Goal: Use online tool/utility: Utilize a website feature to perform a specific function

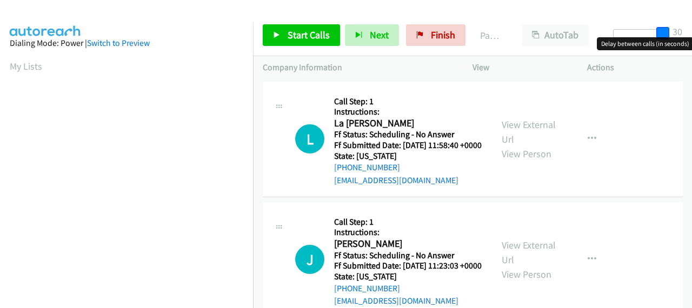
drag, startPoint x: 621, startPoint y: 28, endPoint x: 691, endPoint y: 30, distance: 69.8
click at [691, 30] on div "Start Calls Pause Next Finish Paused AutoTab AutoTab 30" at bounding box center [472, 36] width 439 height 42
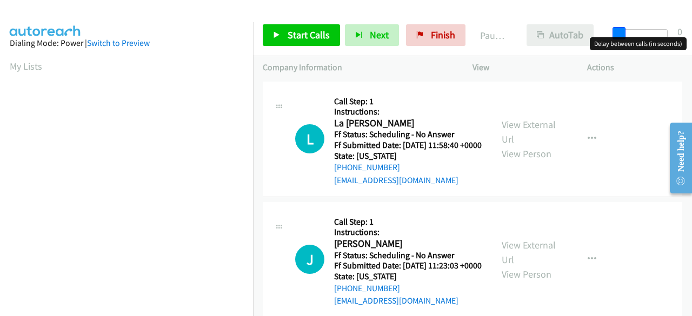
drag, startPoint x: 666, startPoint y: 30, endPoint x: 560, endPoint y: 43, distance: 106.1
click at [570, 43] on div "Start Calls Pause Next Finish Paused AutoTab AutoTab 0" at bounding box center [472, 36] width 439 height 42
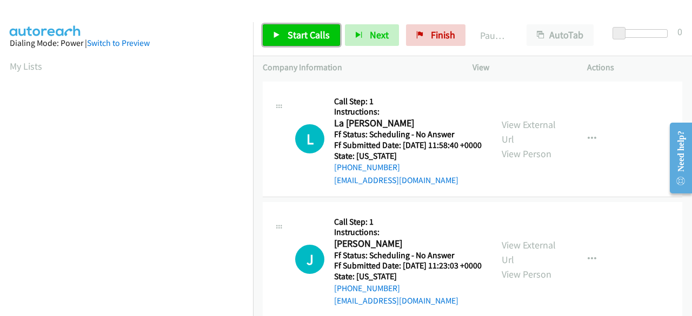
click at [306, 31] on span "Start Calls" at bounding box center [308, 35] width 42 height 12
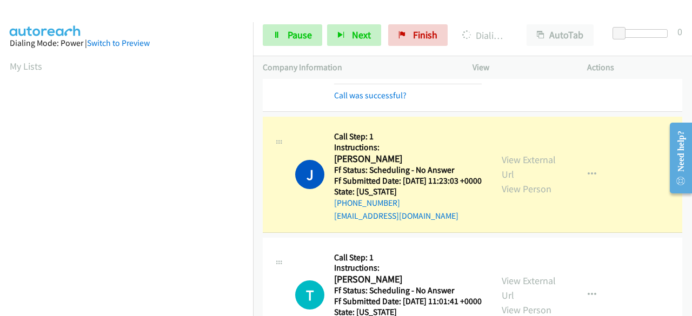
scroll to position [290, 0]
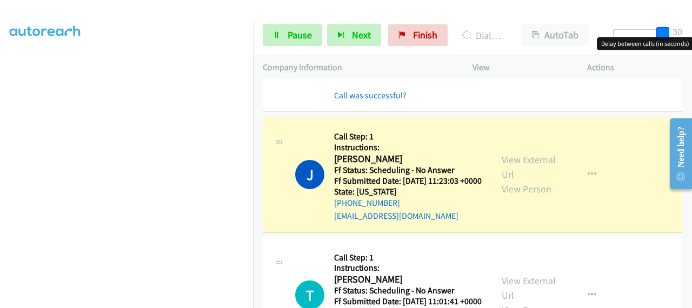
drag, startPoint x: 619, startPoint y: 36, endPoint x: 670, endPoint y: 36, distance: 50.8
click at [670, 36] on div at bounding box center [637, 37] width 69 height 17
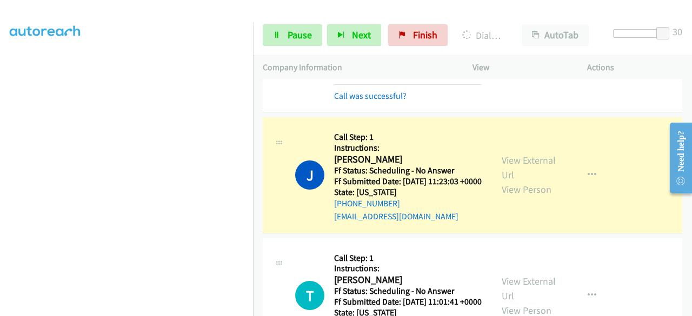
scroll to position [108, 0]
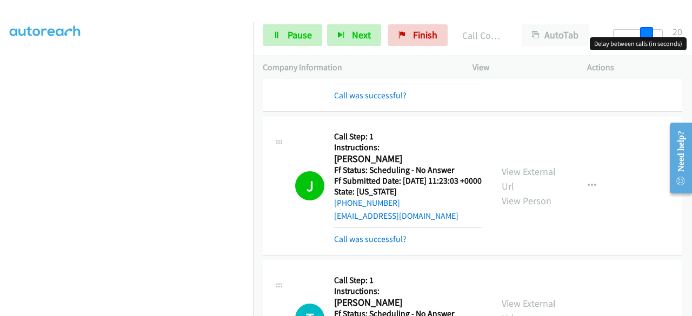
drag, startPoint x: 663, startPoint y: 36, endPoint x: 646, endPoint y: 38, distance: 16.8
click at [646, 38] on body "Start Calls Pause Next Finish Call Completed AutoTab AutoTab 20 Company Informa…" at bounding box center [346, 25] width 692 height 51
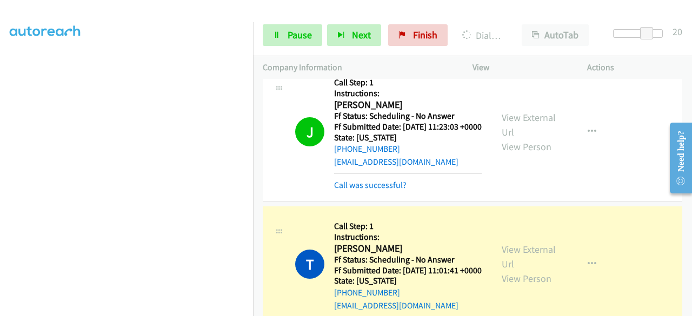
scroll to position [216, 0]
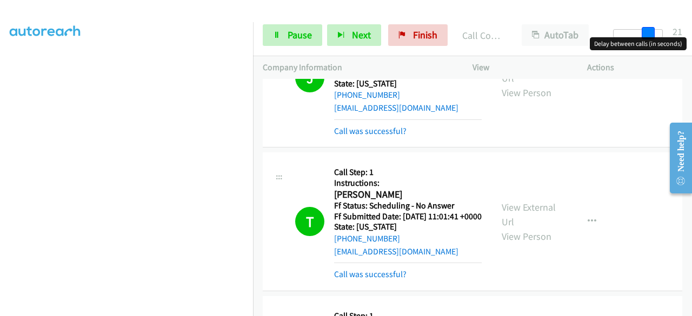
drag, startPoint x: 643, startPoint y: 34, endPoint x: 668, endPoint y: 25, distance: 26.3
click at [654, 28] on span at bounding box center [647, 33] width 13 height 13
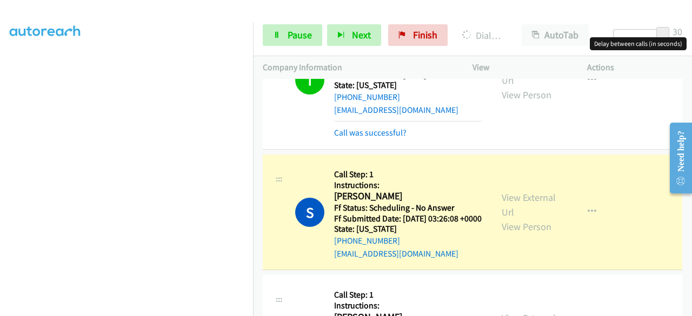
scroll to position [432, 0]
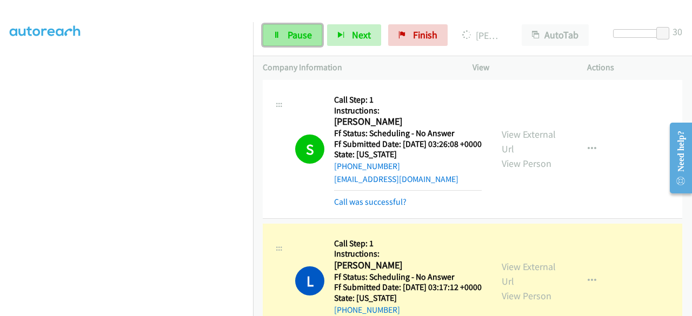
click at [293, 38] on span "Pause" at bounding box center [299, 35] width 24 height 12
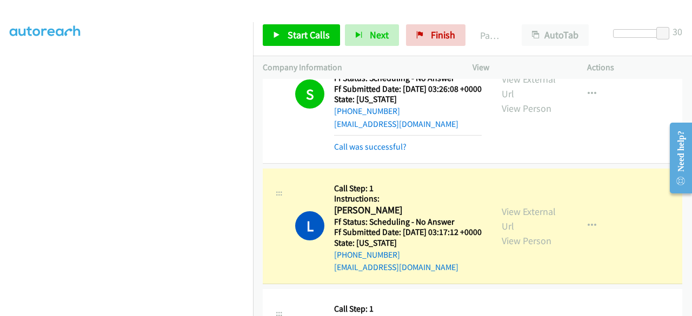
scroll to position [540, 0]
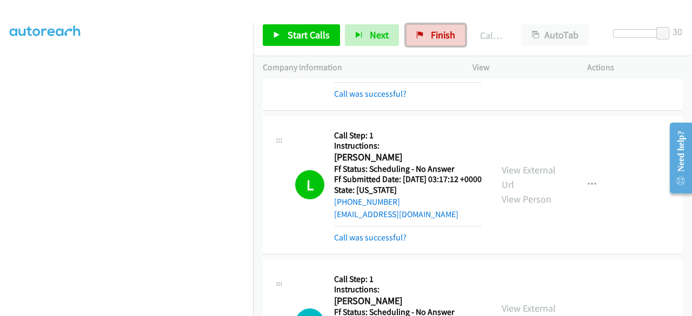
drag, startPoint x: 443, startPoint y: 35, endPoint x: 452, endPoint y: 60, distance: 26.5
click at [443, 35] on span "Finish" at bounding box center [443, 35] width 24 height 12
click at [432, 37] on span "Finish" at bounding box center [443, 35] width 24 height 12
